Goal: Check status: Check status

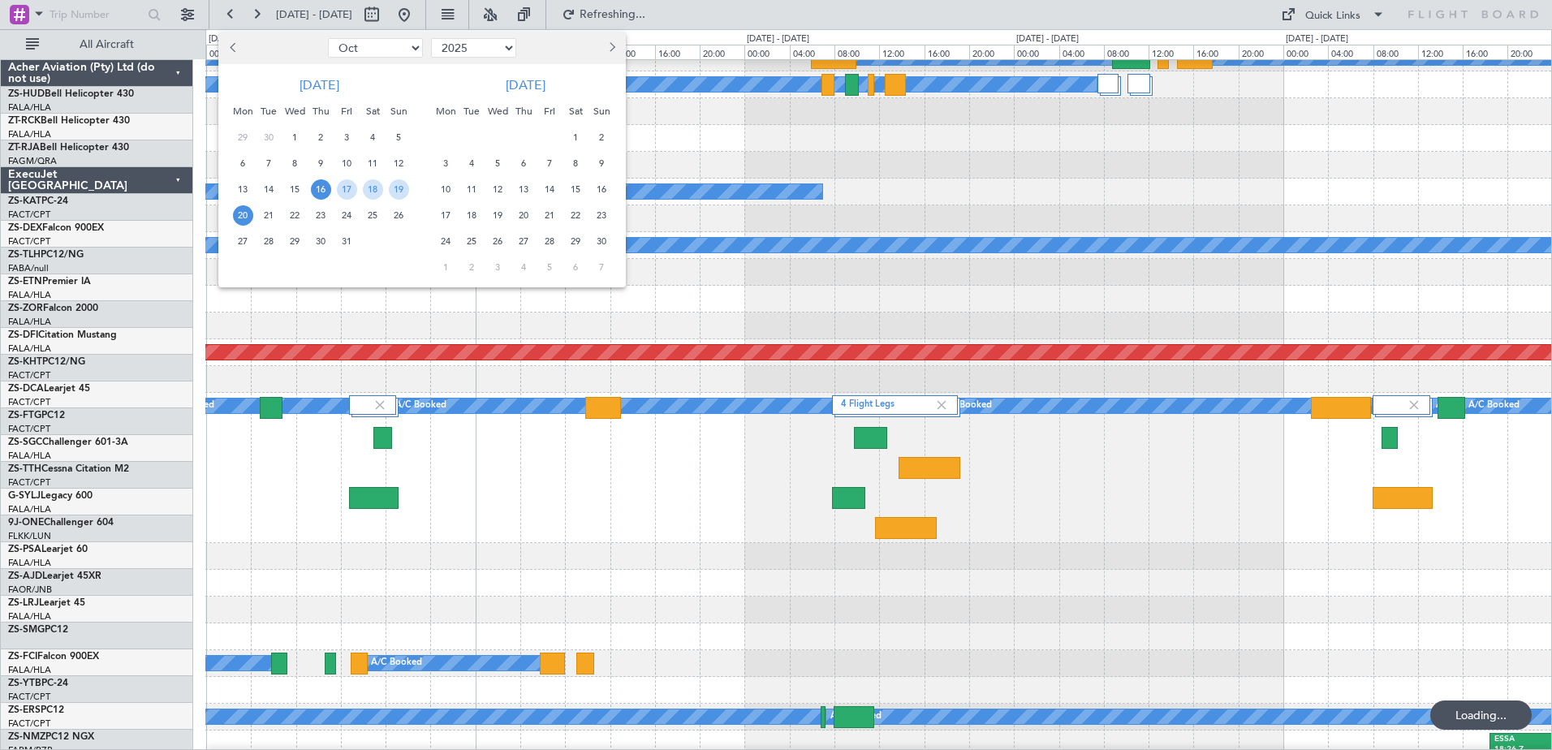
select select "10"
select select "2025"
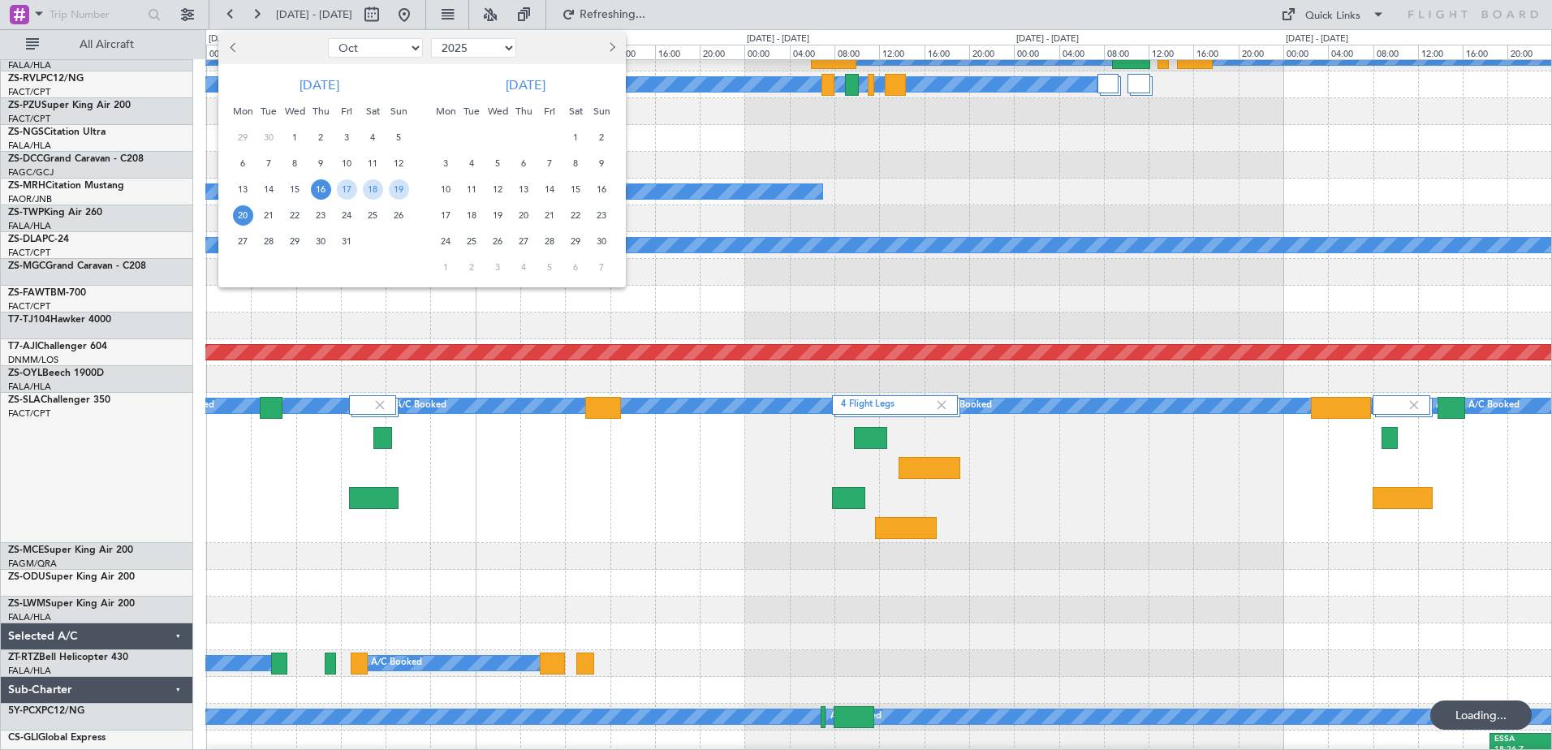
click at [562, 459] on div at bounding box center [776, 375] width 1552 height 750
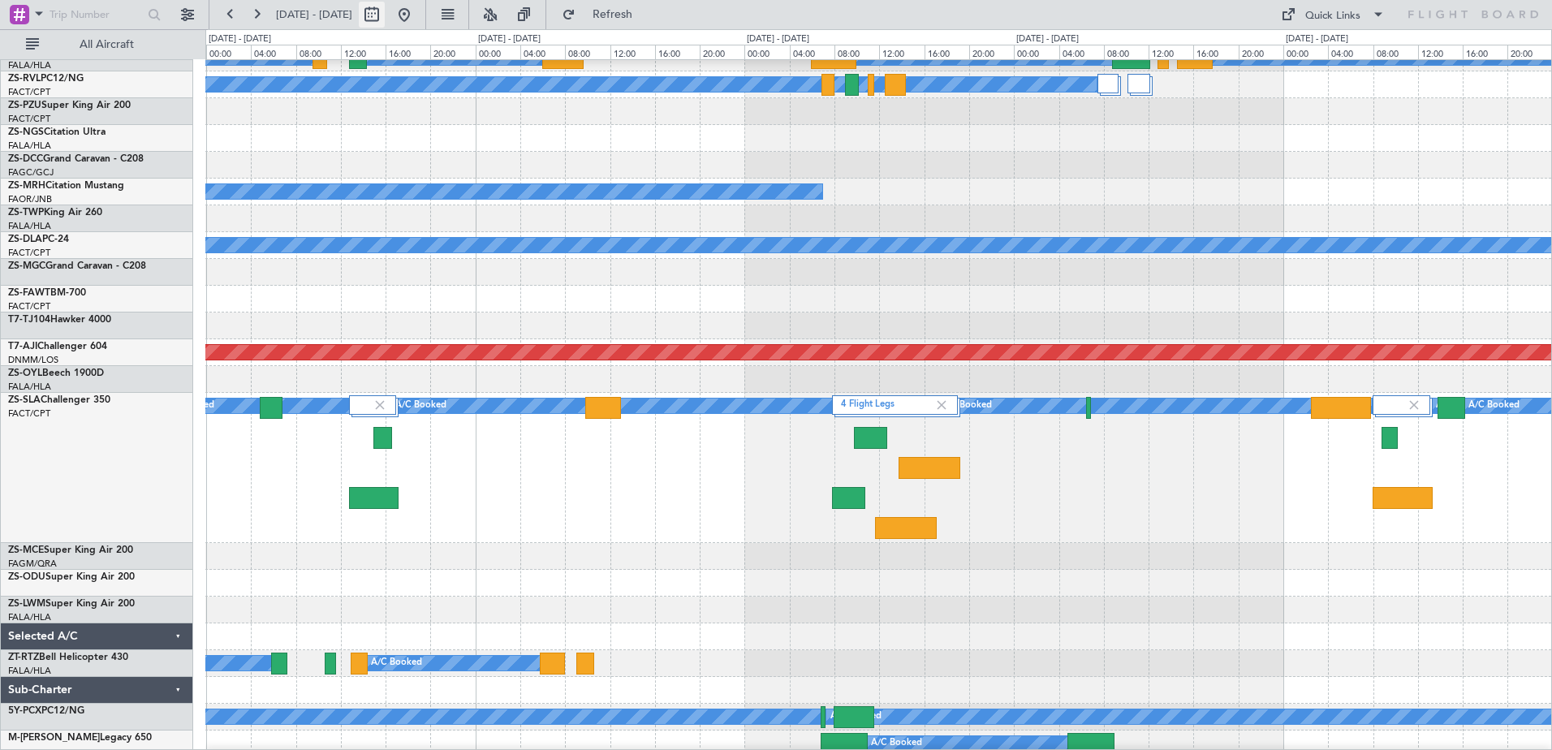
click at [385, 14] on button at bounding box center [372, 15] width 26 height 26
select select "10"
select select "2025"
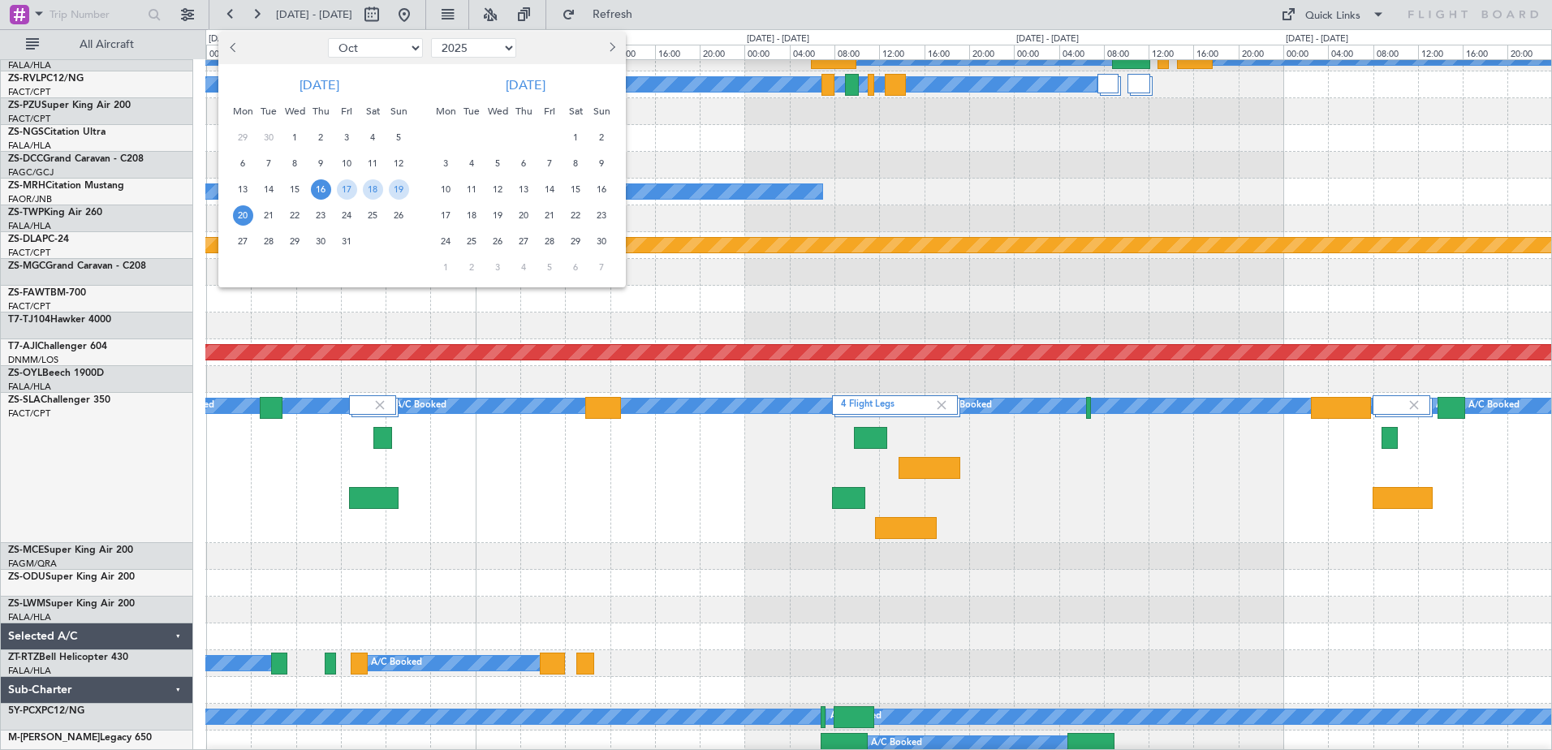
click at [321, 191] on span "16" at bounding box center [321, 189] width 20 height 20
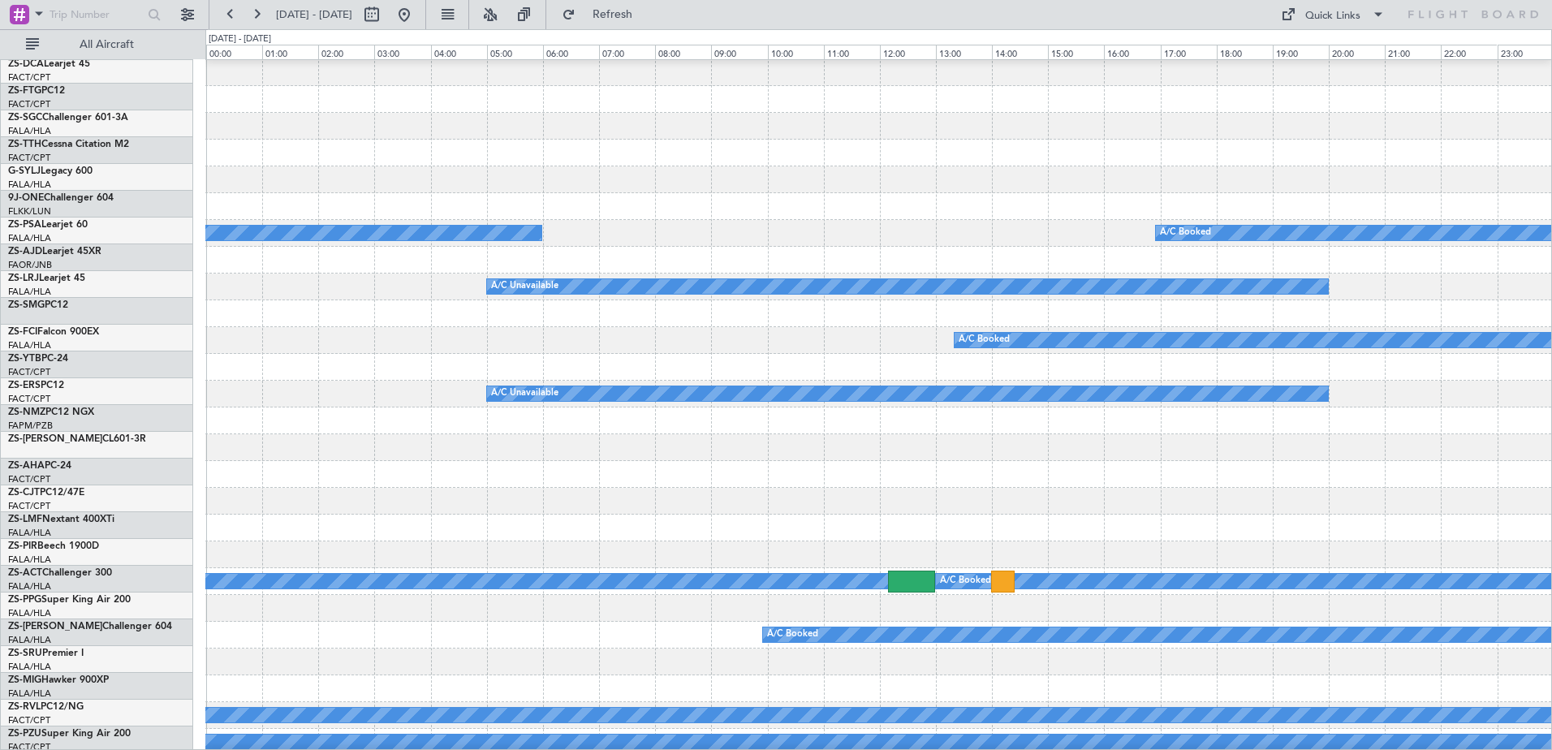
scroll to position [81, 0]
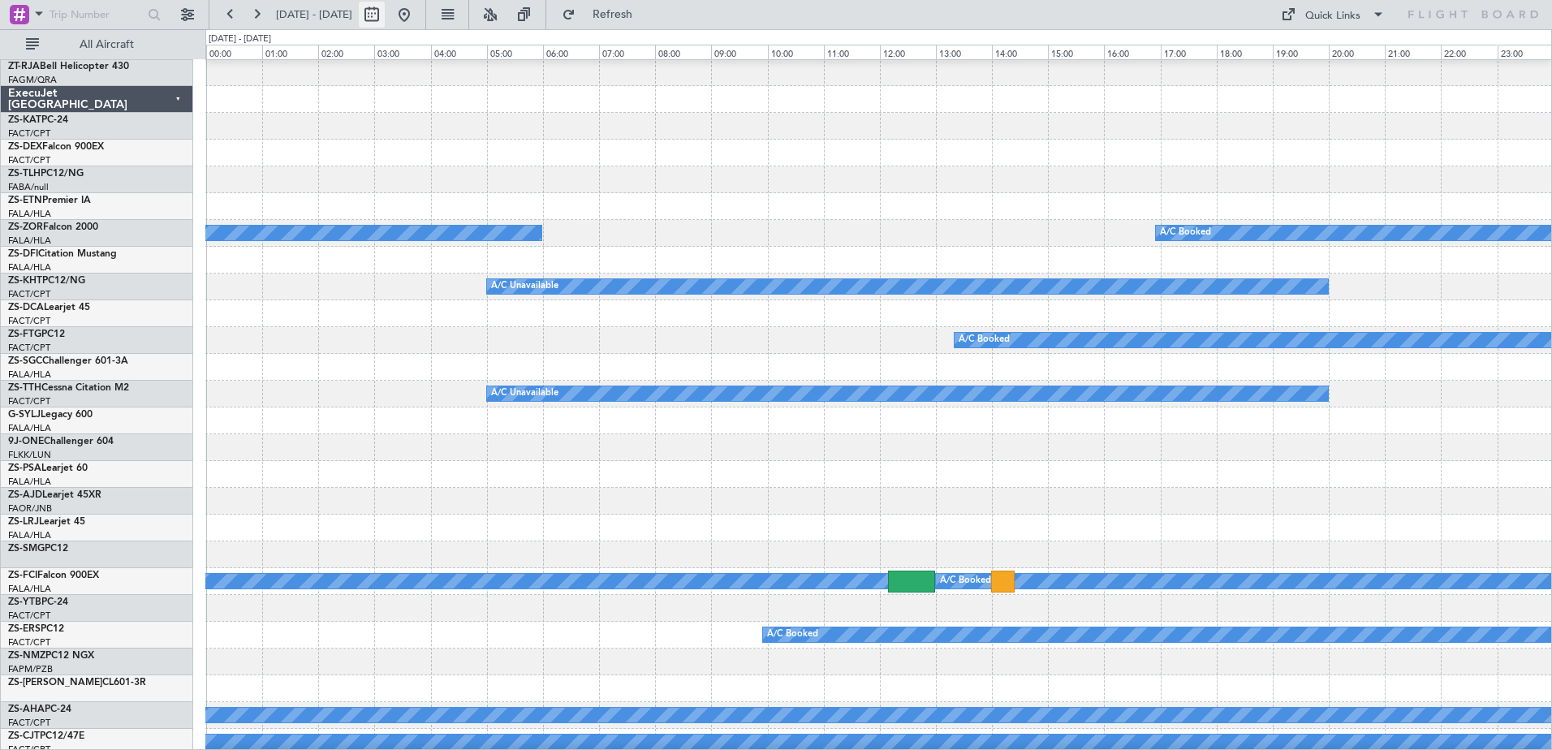
click at [385, 16] on button at bounding box center [372, 15] width 26 height 26
select select "10"
select select "2025"
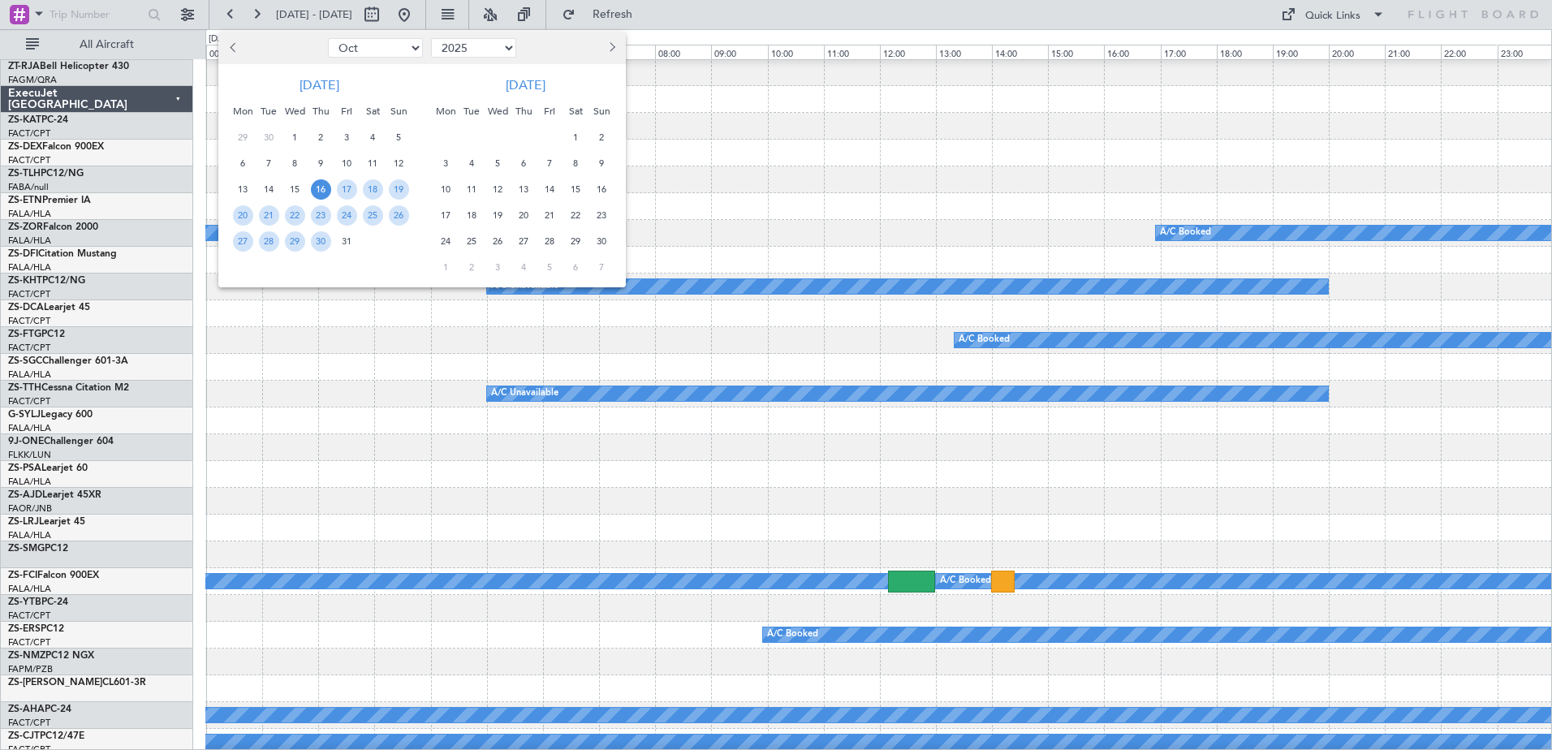
click at [324, 192] on span "16" at bounding box center [321, 189] width 20 height 20
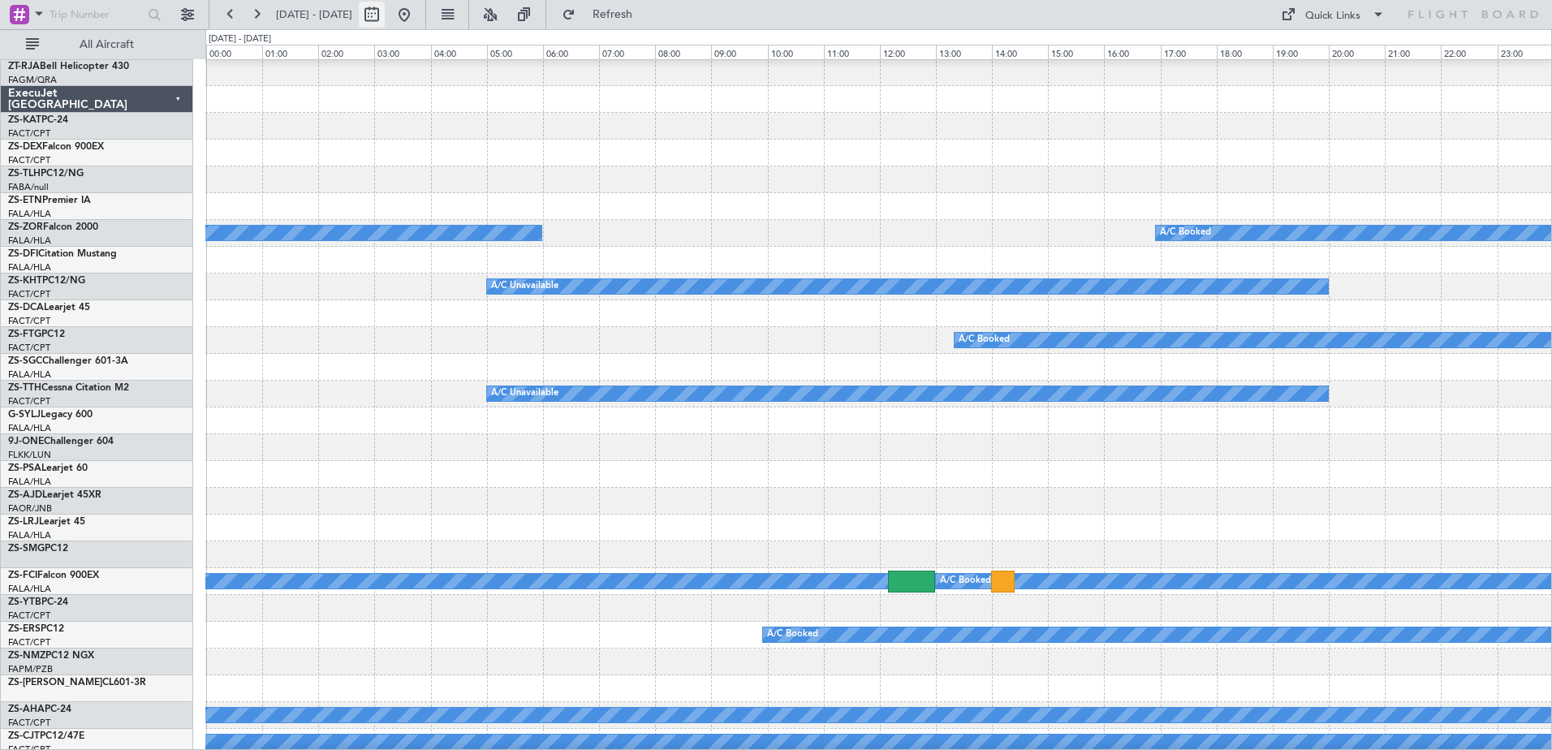
click at [385, 15] on button at bounding box center [372, 15] width 26 height 26
select select "10"
select select "2025"
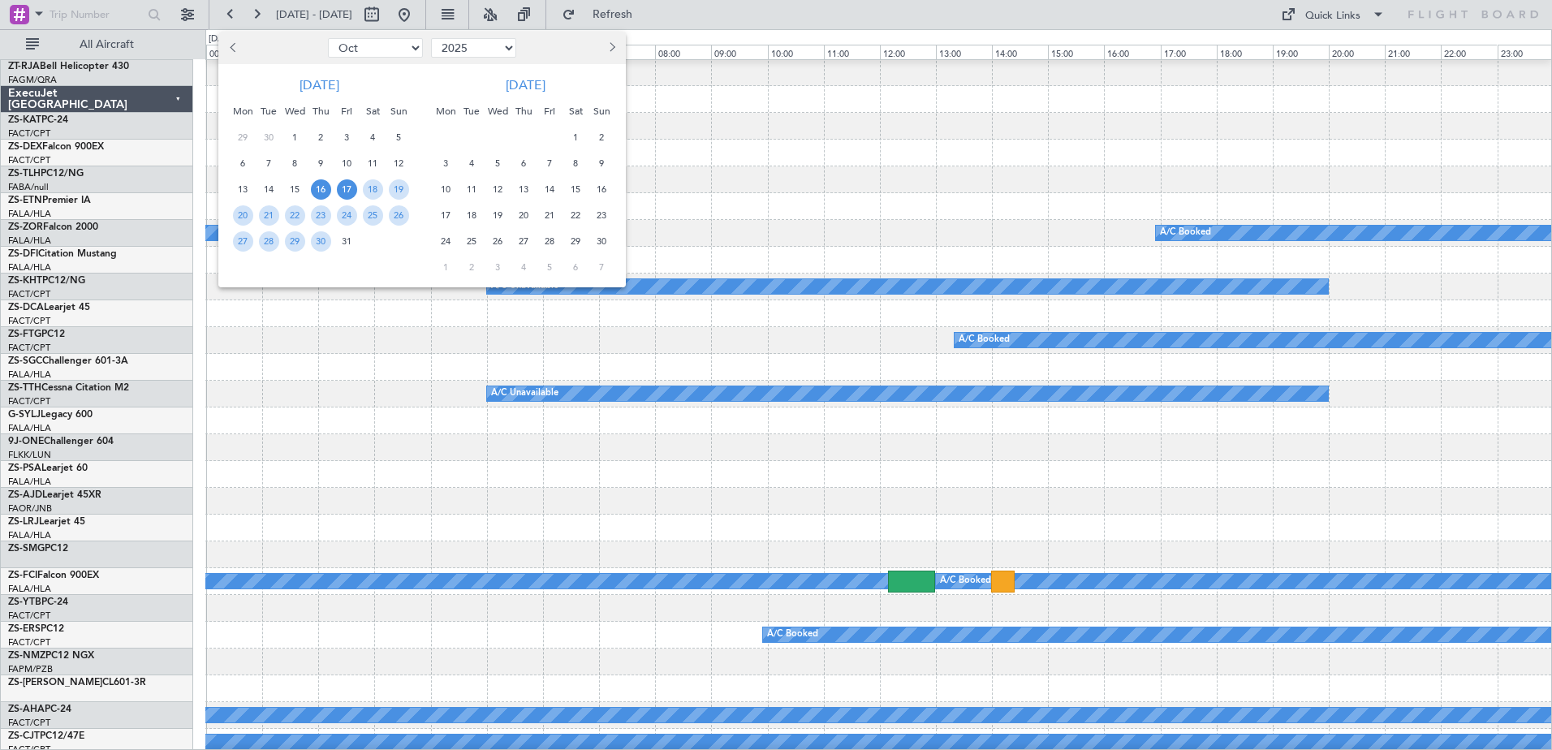
click at [342, 194] on span "17" at bounding box center [347, 189] width 20 height 20
